Goal: Task Accomplishment & Management: Manage account settings

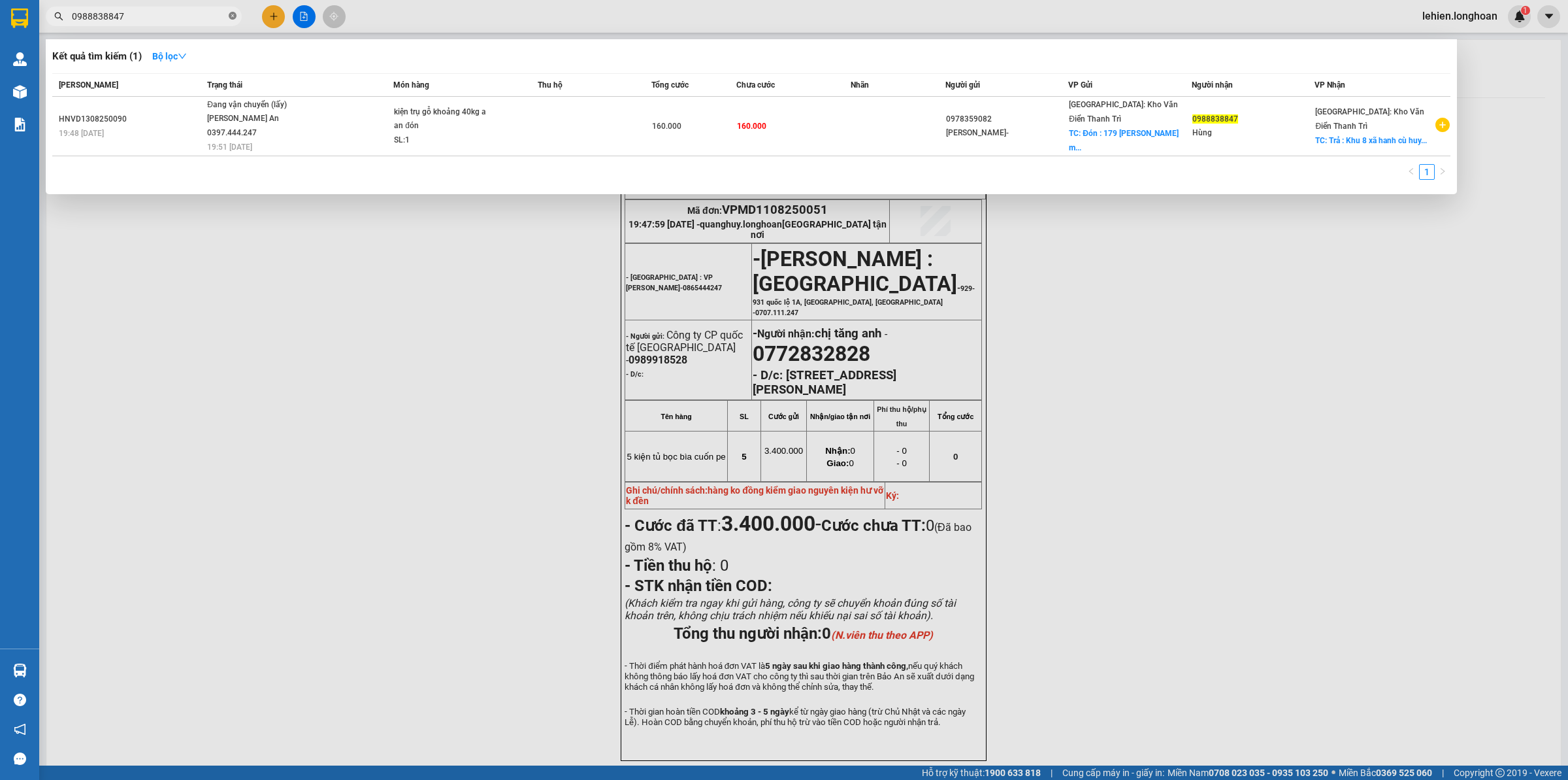
click at [236, 17] on icon "close-circle" at bounding box center [232, 15] width 8 height 8
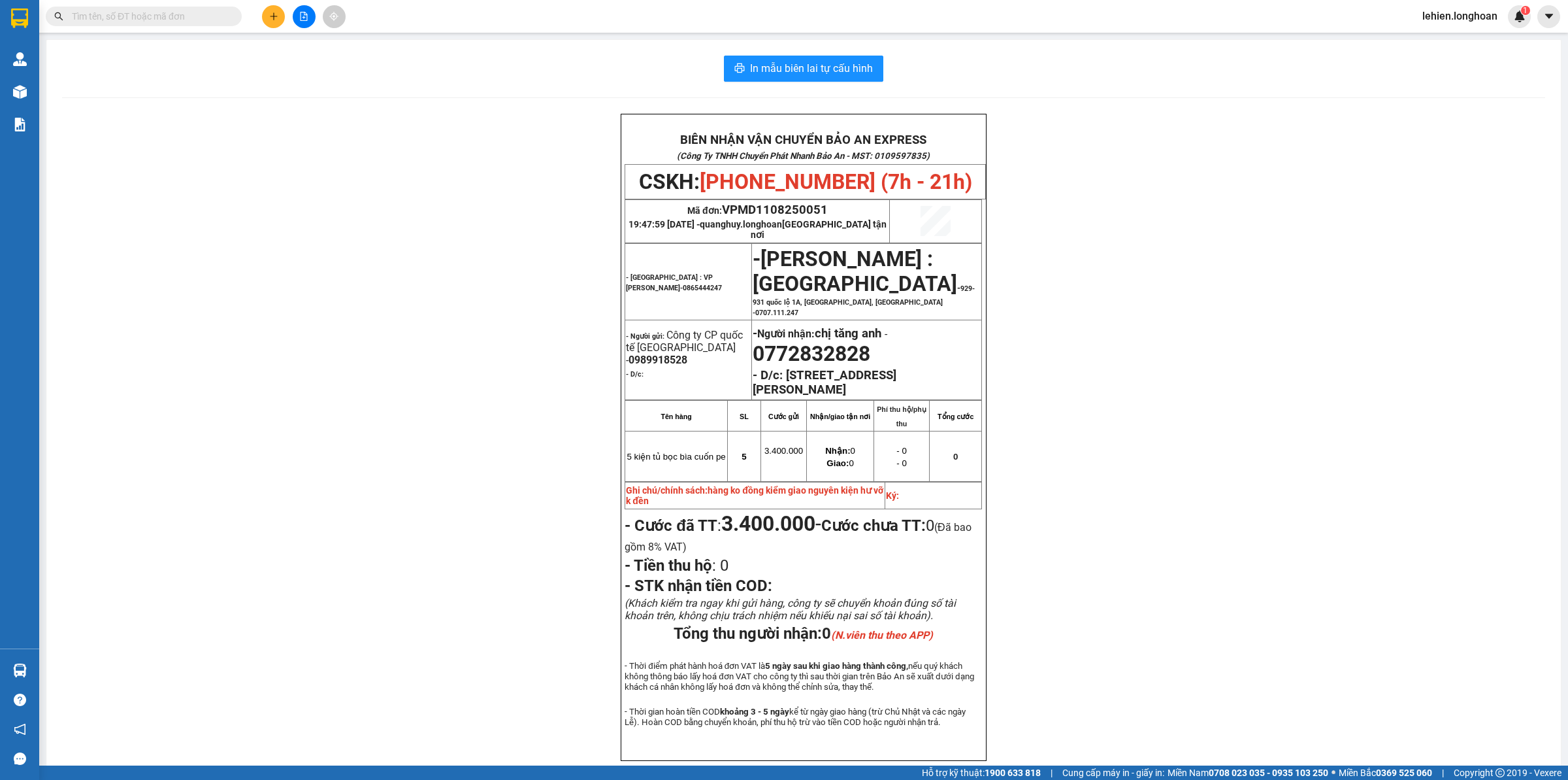
paste input "0936181365"
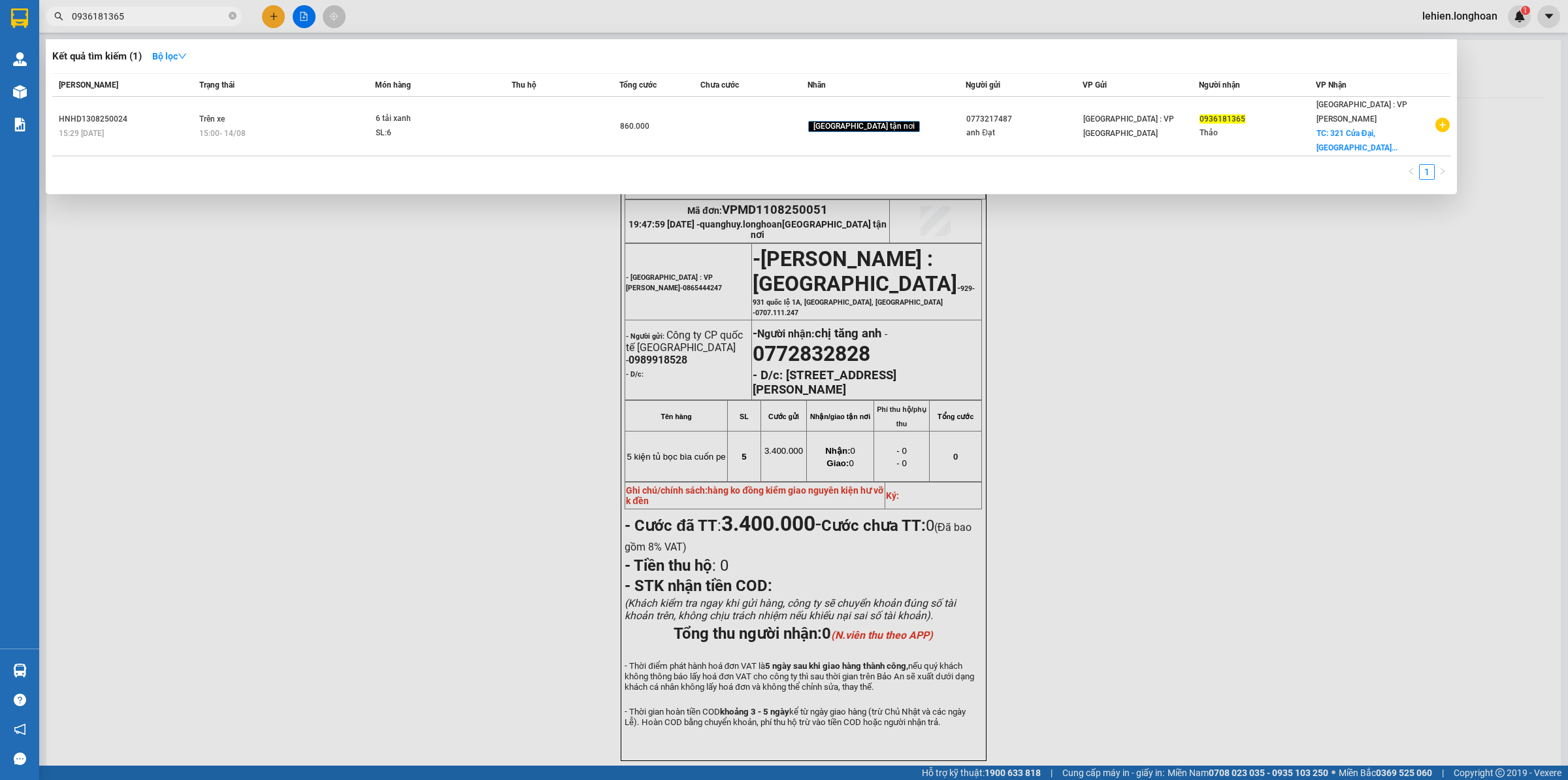
type input "0936181365"
click at [234, 14] on icon "close-circle" at bounding box center [232, 15] width 8 height 8
paste input "904631298"
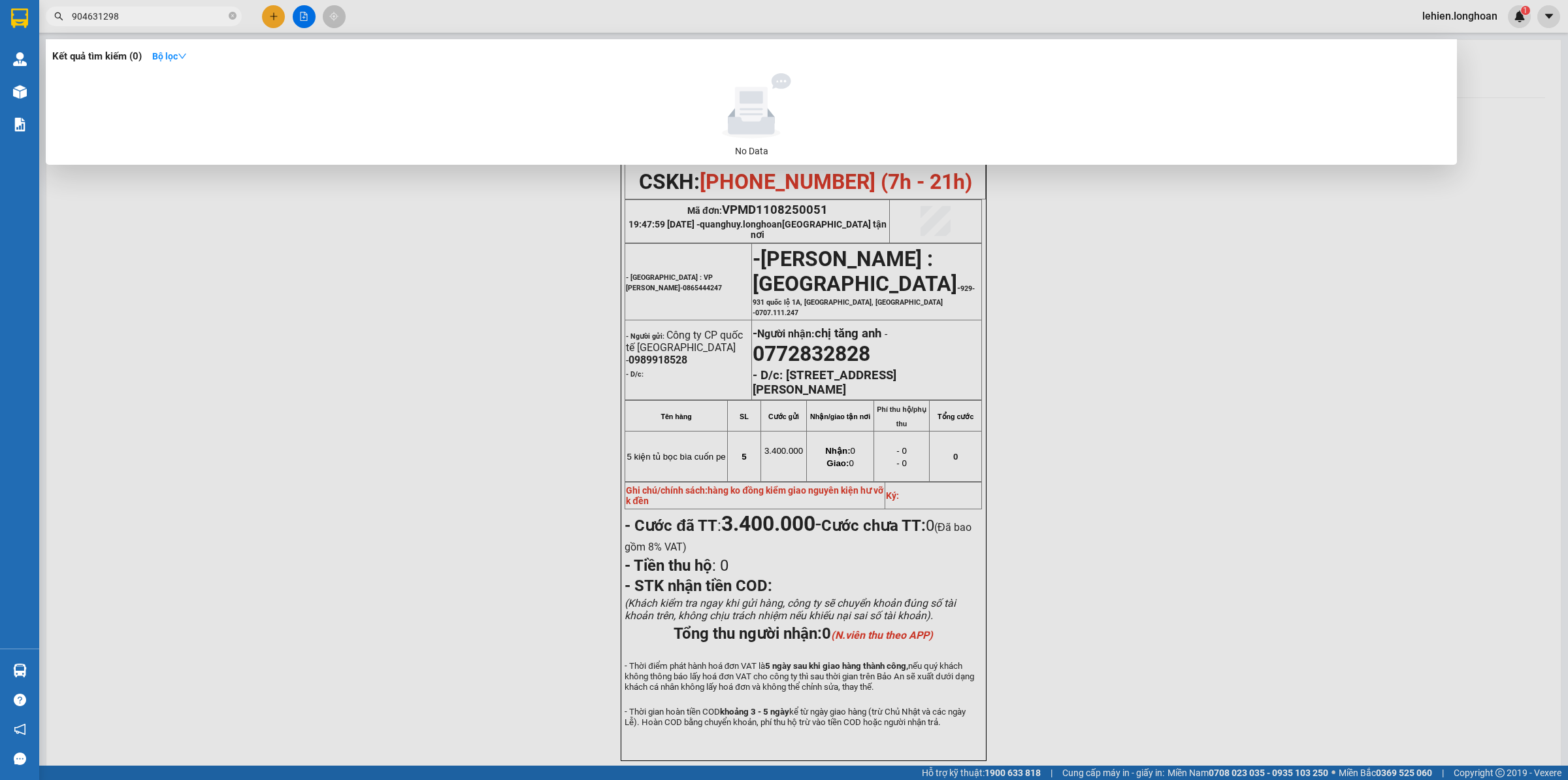
click at [75, 18] on input "904631298" at bounding box center [148, 17] width 154 height 14
click at [73, 18] on input "904631298" at bounding box center [148, 17] width 154 height 14
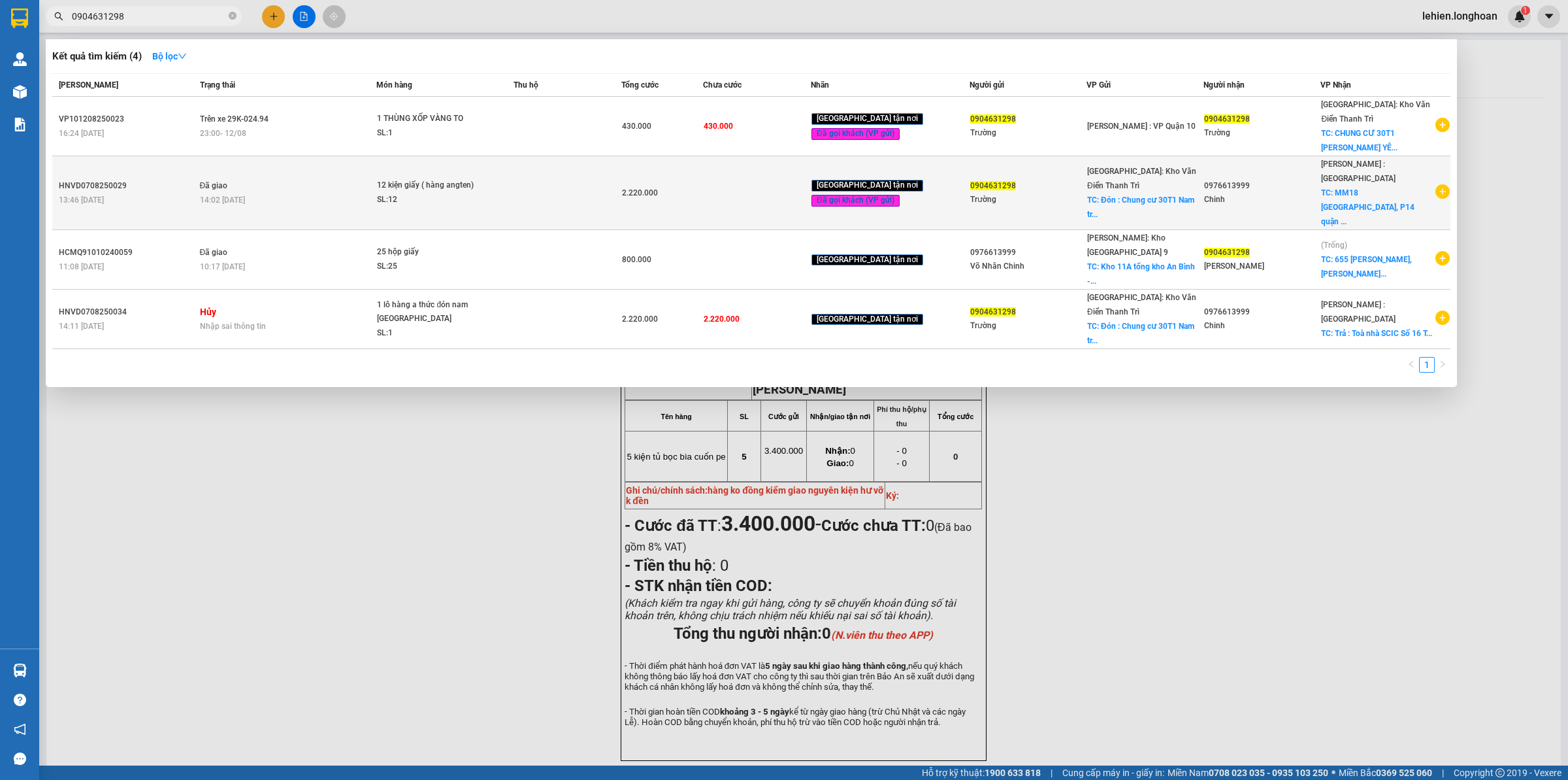
type input "0904631298"
click at [319, 167] on td "Đã giao 14:02 [DATE]" at bounding box center [287, 193] width 181 height 74
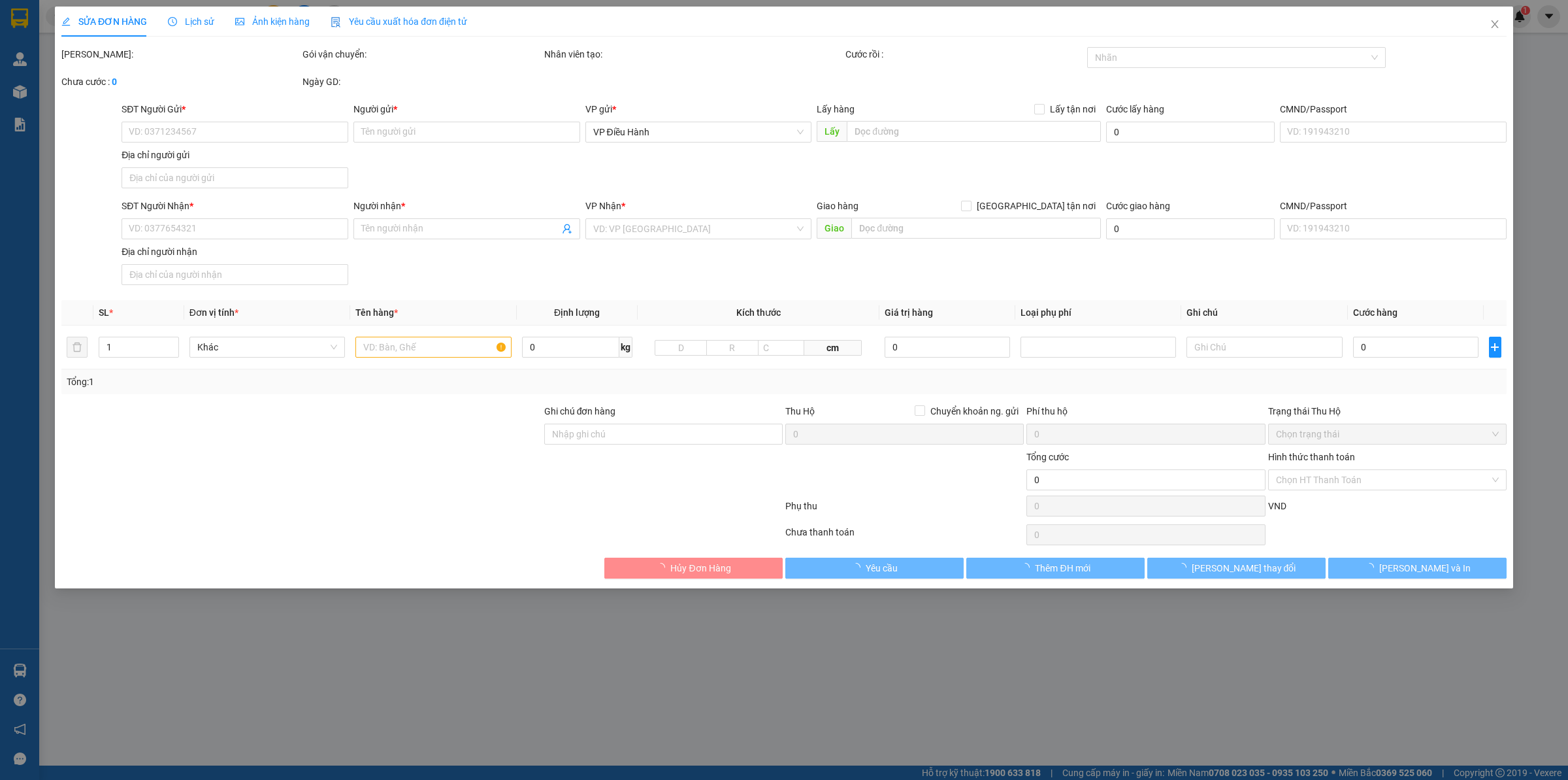
type input "0904631298"
type input "Trường"
checkbox input "true"
type input "Đón : Chung cư 30T1 [GEOGRAPHIC_DATA], Cầy Giấy"
type input "200.000"
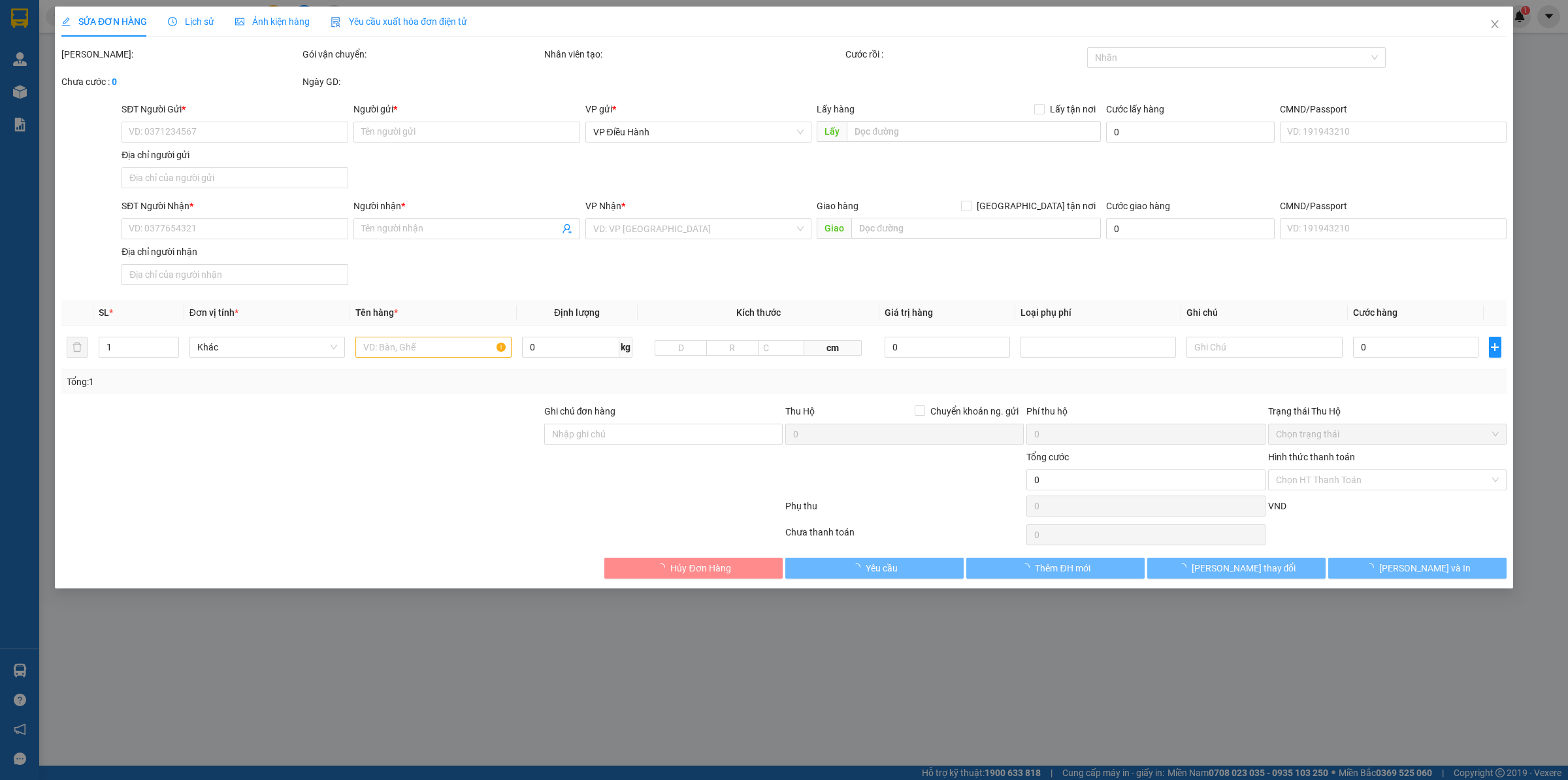
type input "0976613999"
type input "Chinh"
checkbox input "true"
type input "MM18 [GEOGRAPHIC_DATA] 10 HCM"
type input "HÀNG DỄ VỠ CHÚ Ý BỐC XẾP CẨN THẬN ( HƯ VỠ KHÔNG ĐỀN GIÁ TRỊ HÀNG )"
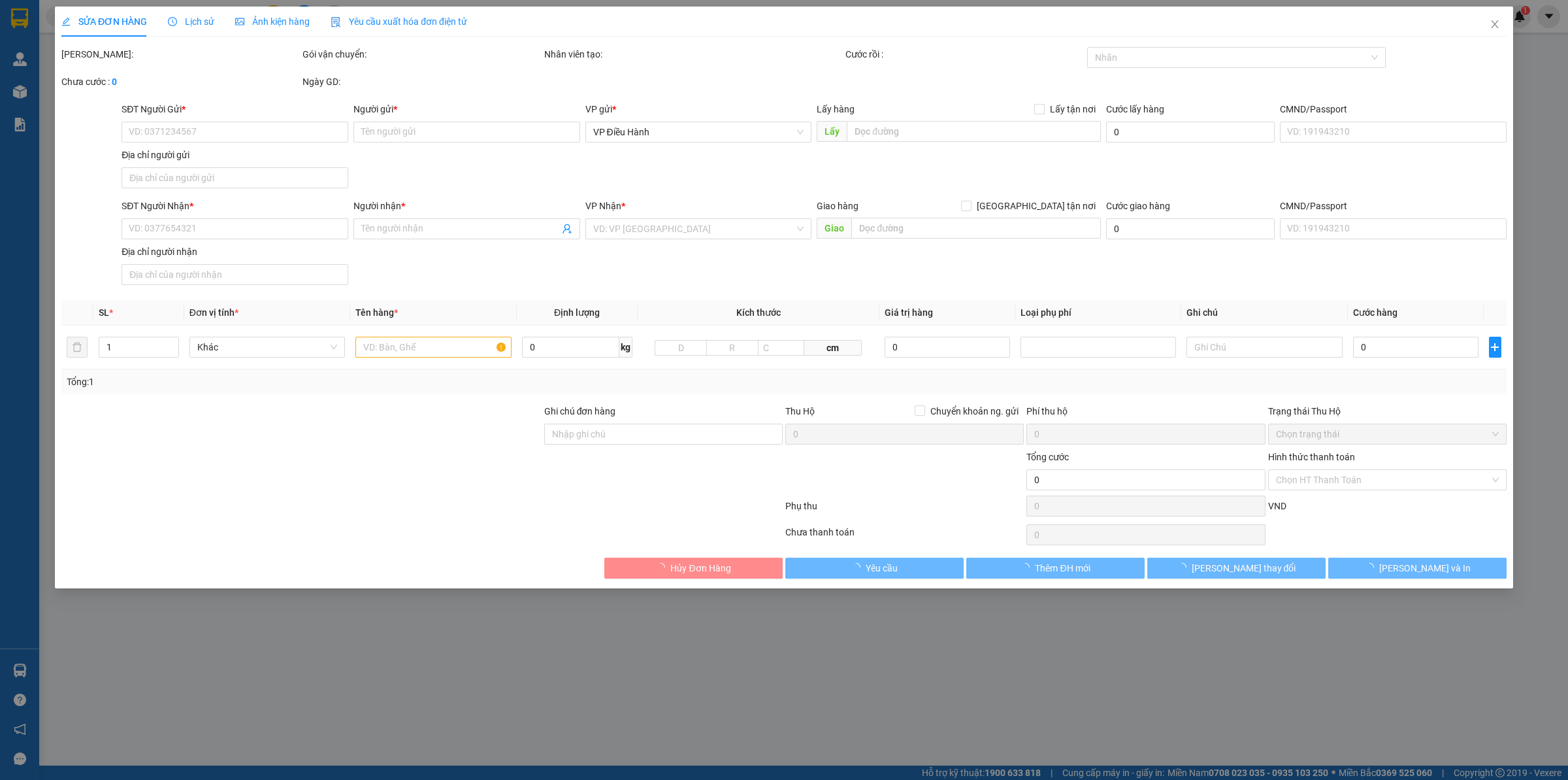
type input "2.220.000"
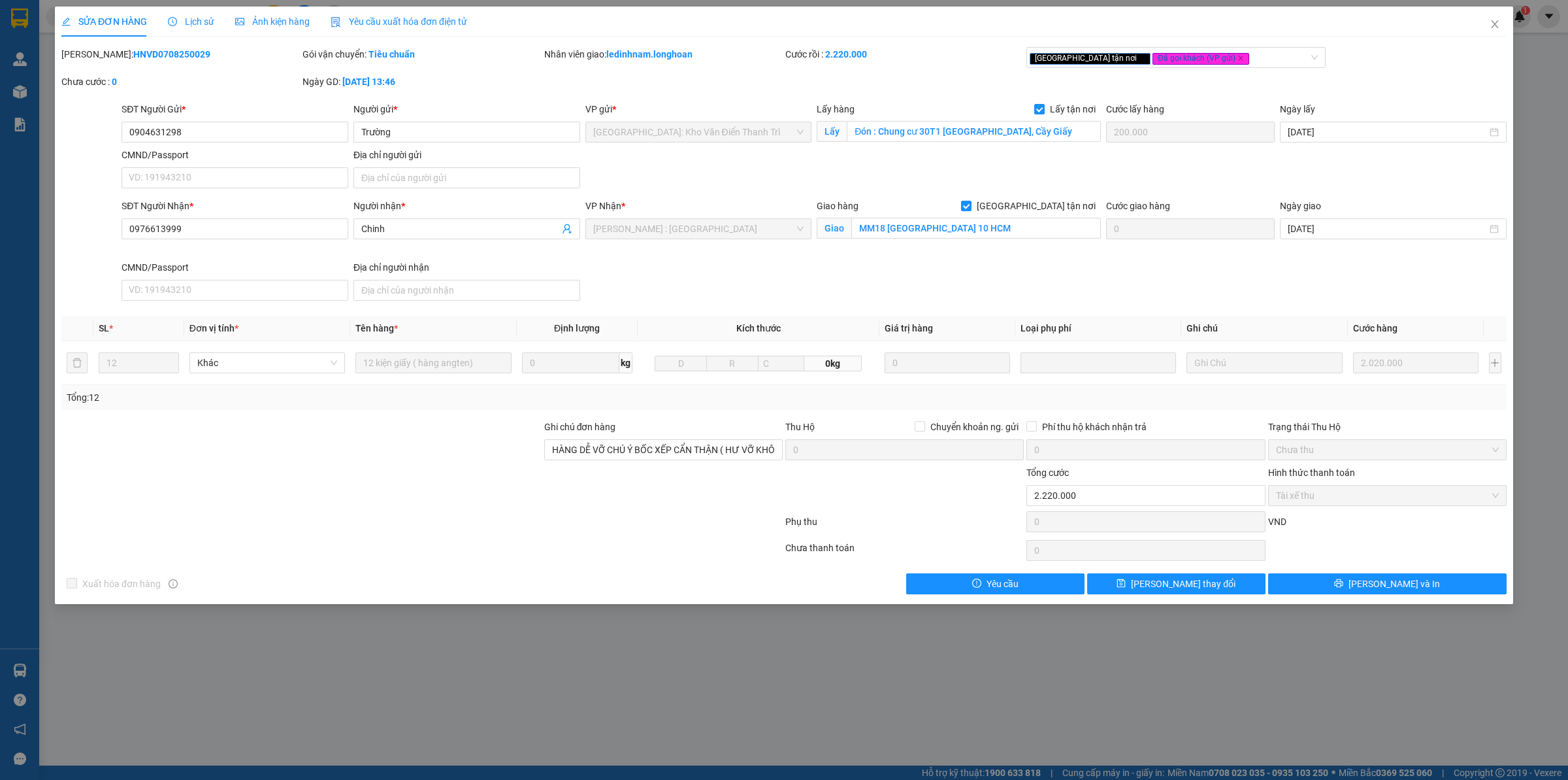
click at [193, 17] on span "Lịch sử" at bounding box center [191, 22] width 46 height 10
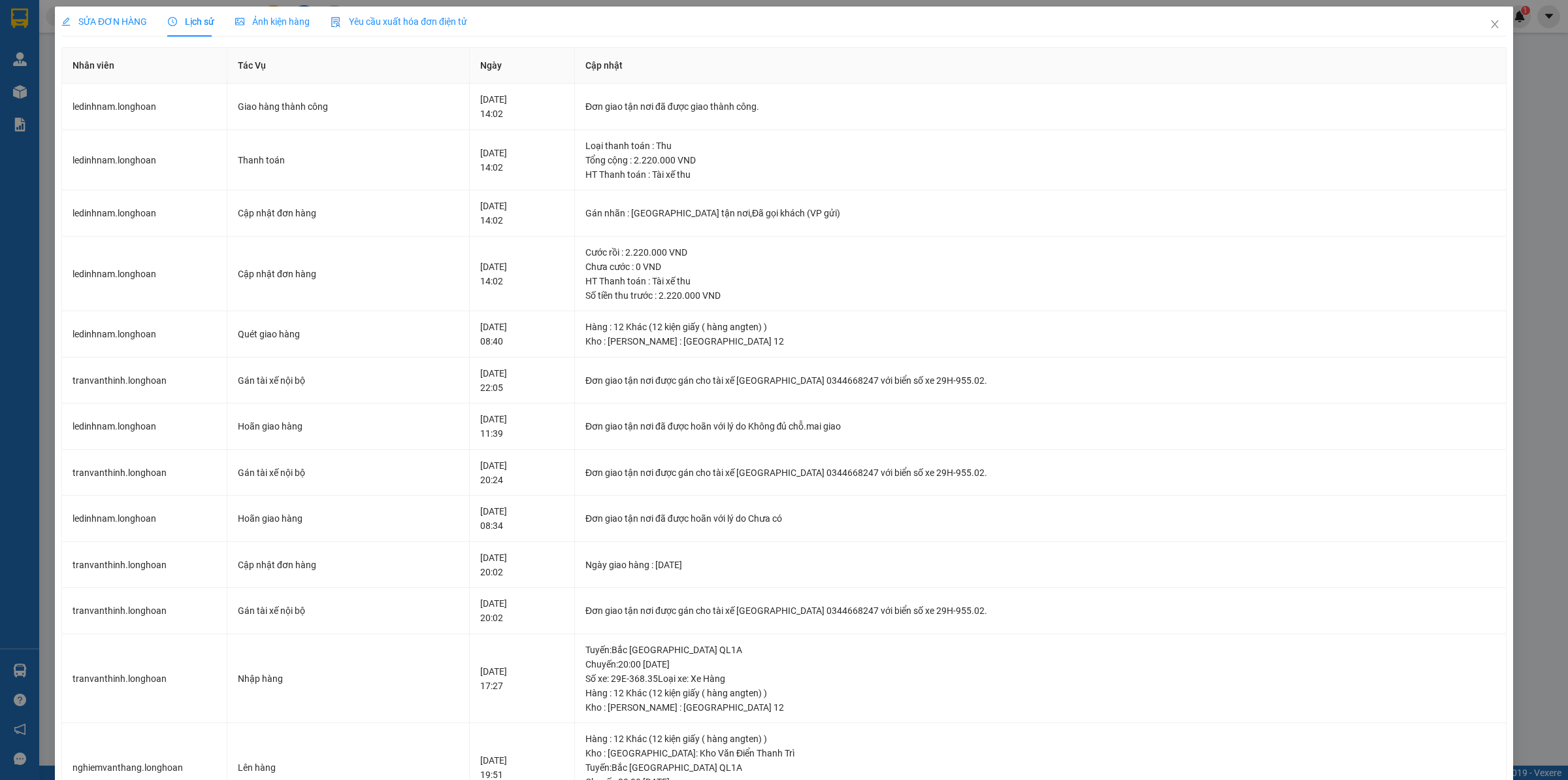
click at [100, 17] on span "SỬA ĐƠN HÀNG" at bounding box center [104, 22] width 85 height 10
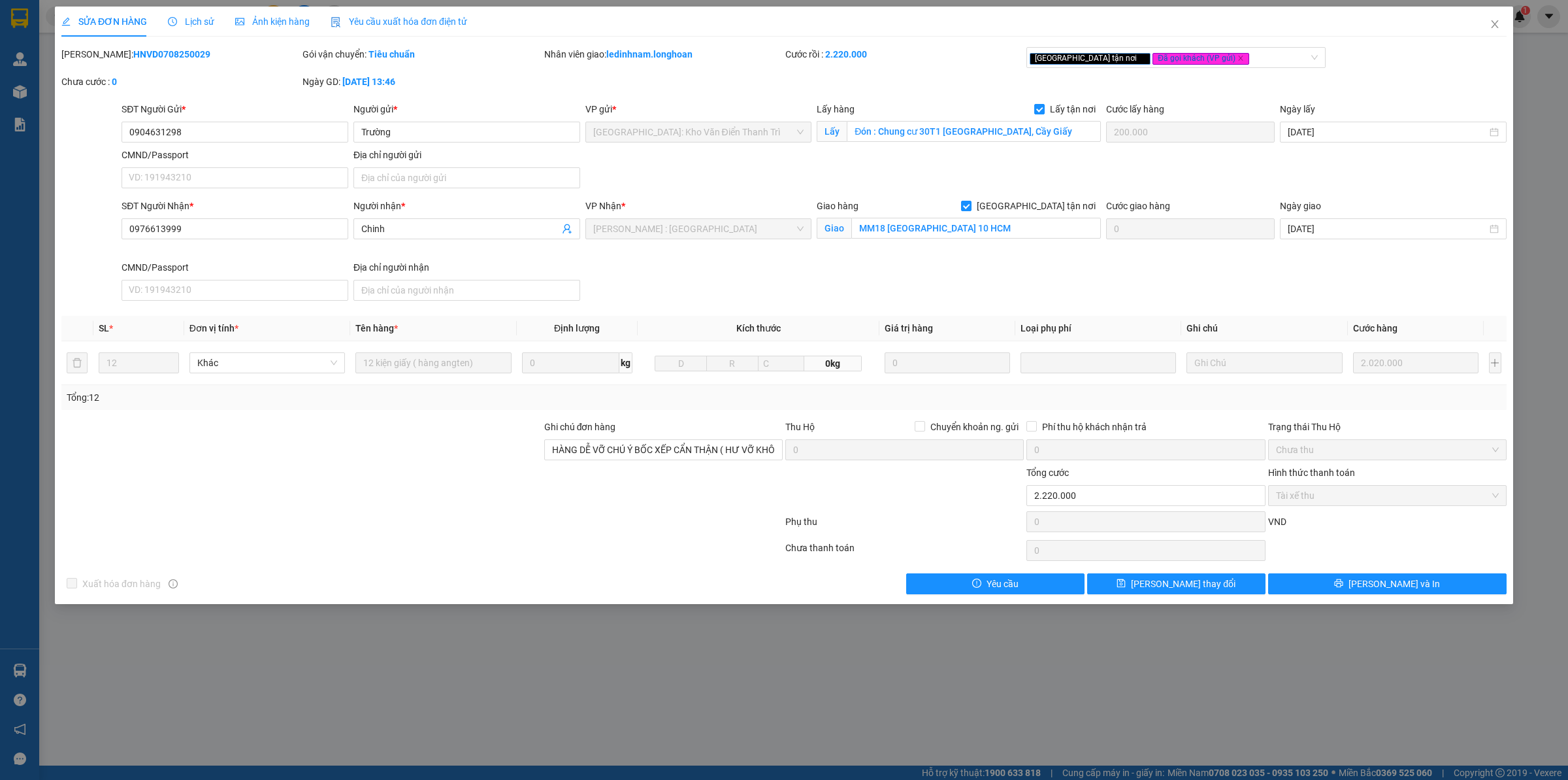
drag, startPoint x: 96, startPoint y: 57, endPoint x: 186, endPoint y: 56, distance: 90.0
click at [186, 56] on div "[PERSON_NAME]: HNVD0708250029" at bounding box center [181, 54] width 238 height 14
copy b "HNVD0708250029"
